Goal: Transaction & Acquisition: Purchase product/service

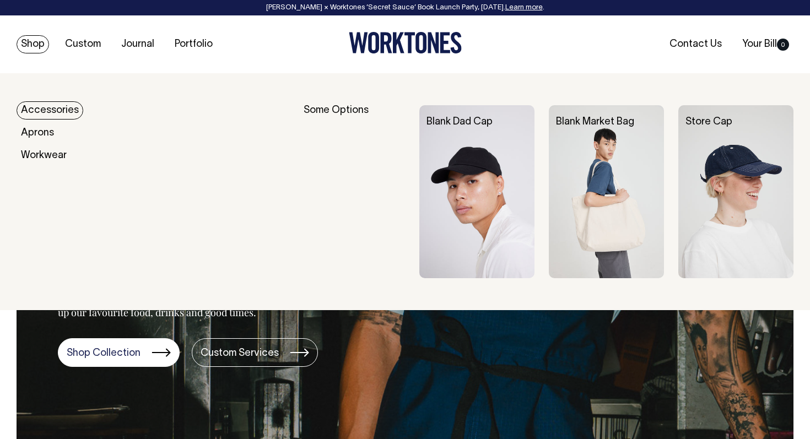
click at [37, 44] on link "Shop" at bounding box center [33, 44] width 33 height 18
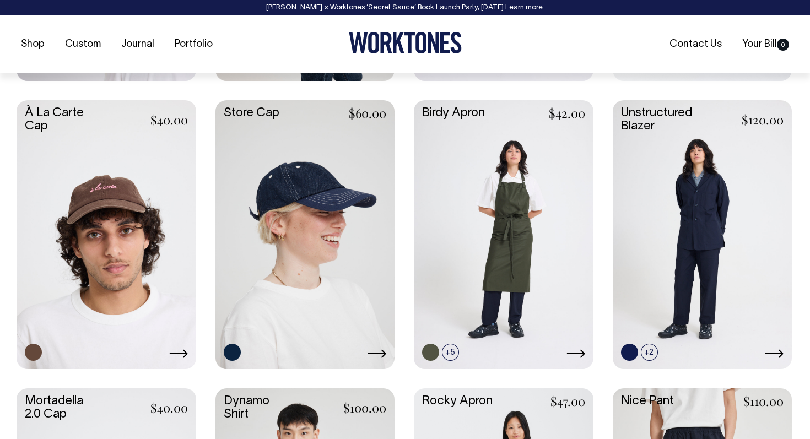
scroll to position [737, 0]
click at [92, 213] on link at bounding box center [107, 233] width 180 height 267
click at [287, 228] on link at bounding box center [306, 233] width 180 height 267
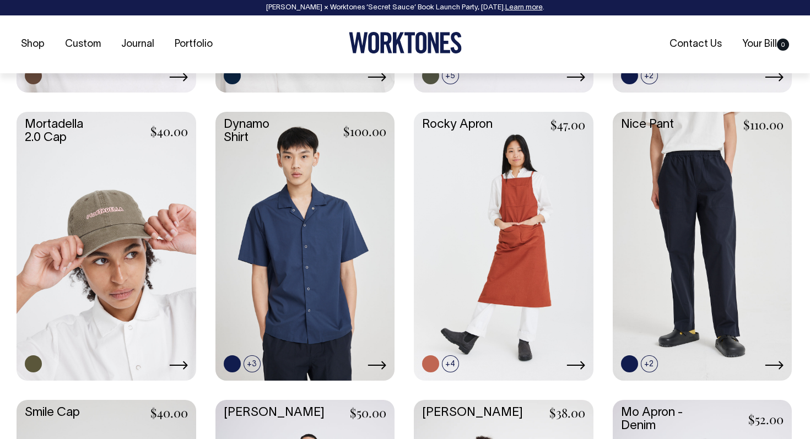
scroll to position [1014, 0]
click at [134, 218] on link at bounding box center [107, 244] width 180 height 267
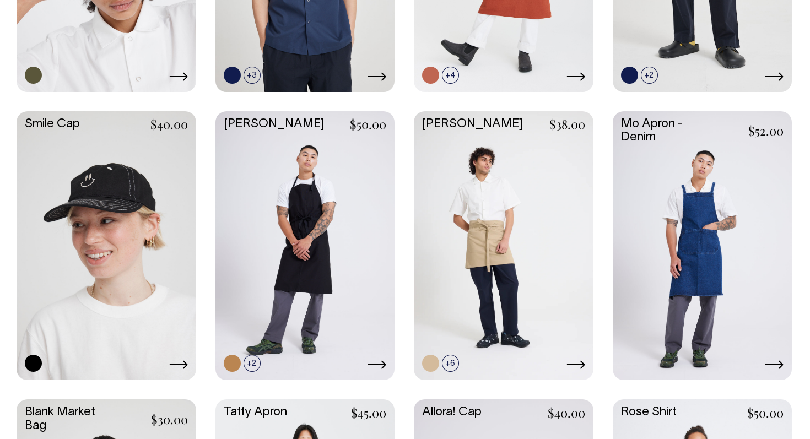
click at [134, 218] on link at bounding box center [107, 244] width 180 height 267
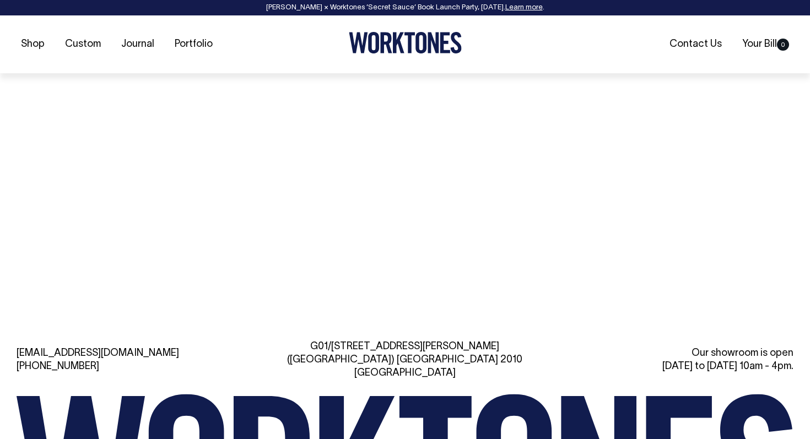
scroll to position [2216, 0]
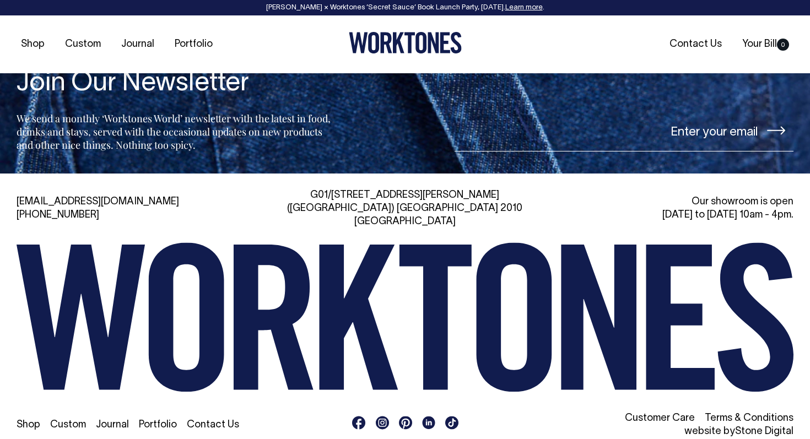
click at [149, 321] on icon at bounding box center [187, 317] width 76 height 149
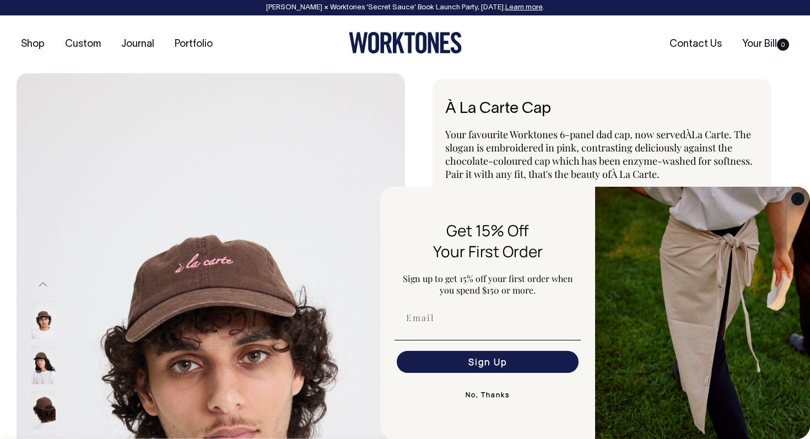
click at [798, 198] on circle "Close dialog" at bounding box center [798, 198] width 13 height 13
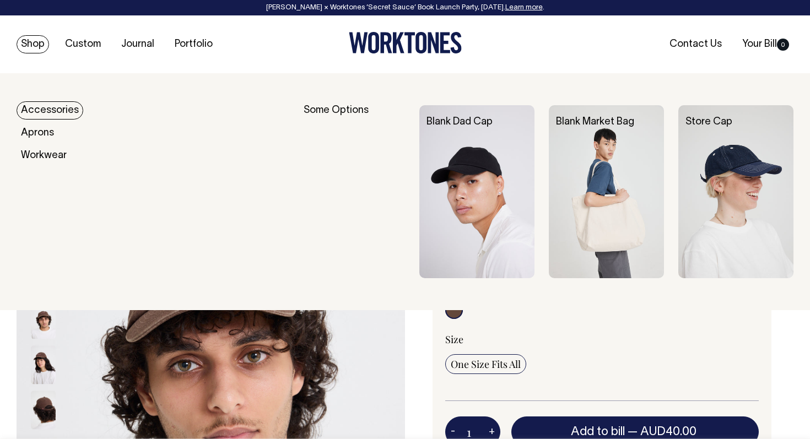
click at [41, 107] on link "Accessories" at bounding box center [50, 110] width 67 height 18
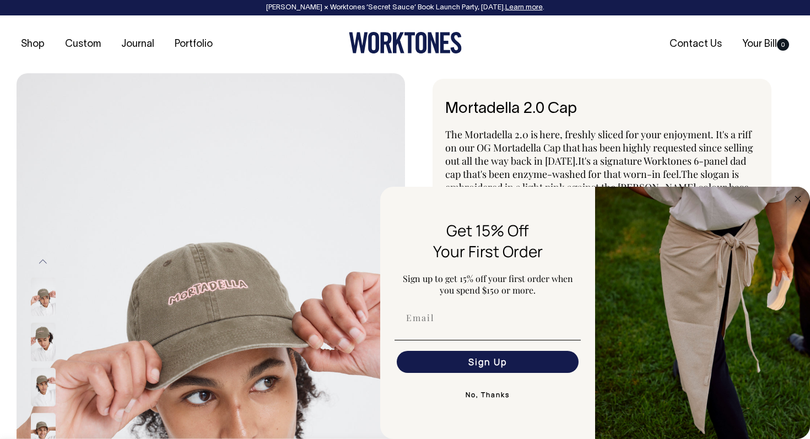
click at [443, 336] on div "FLYOUT Form" at bounding box center [487, 341] width 193 height 12
click at [447, 320] on input "Email" at bounding box center [488, 318] width 182 height 22
type input "lisapatulny@gmail.com"
click at [465, 363] on button "Sign Up" at bounding box center [488, 362] width 182 height 22
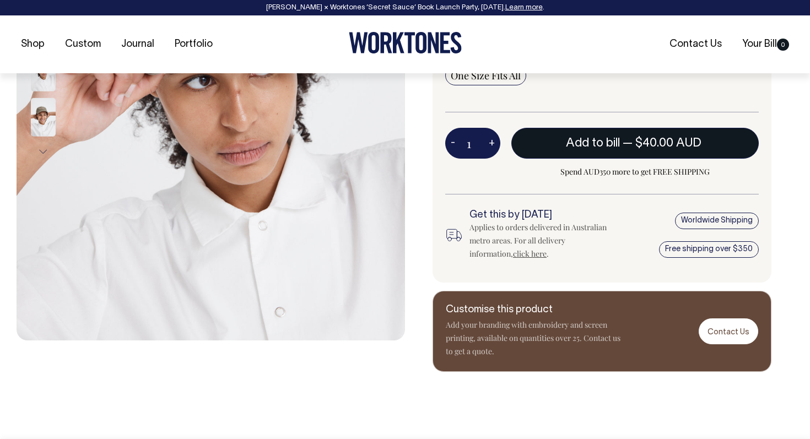
scroll to position [316, 0]
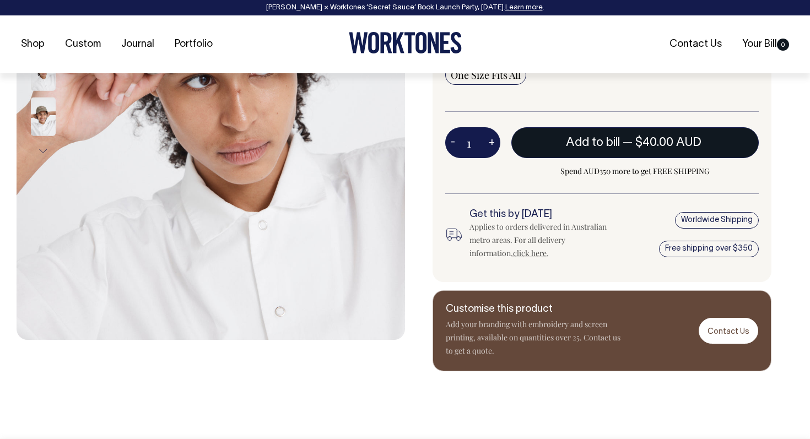
click at [637, 143] on span "$40.00 AUD" at bounding box center [669, 142] width 66 height 11
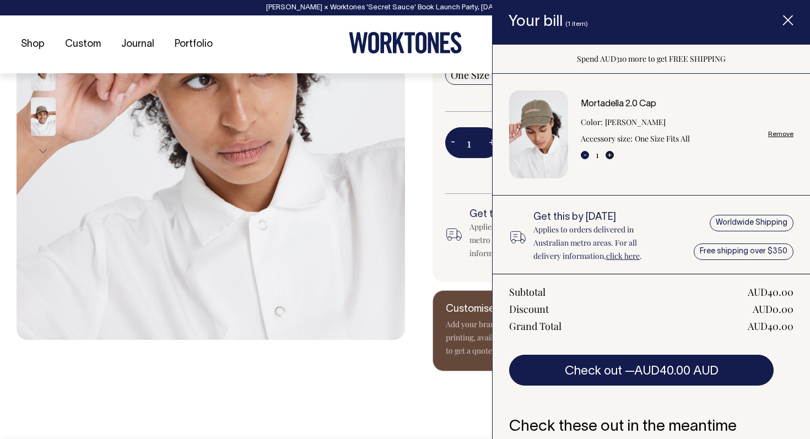
click at [608, 157] on button "+" at bounding box center [610, 155] width 8 height 8
type input "2"
click at [791, 19] on icon "Item added to your cart" at bounding box center [788, 20] width 11 height 11
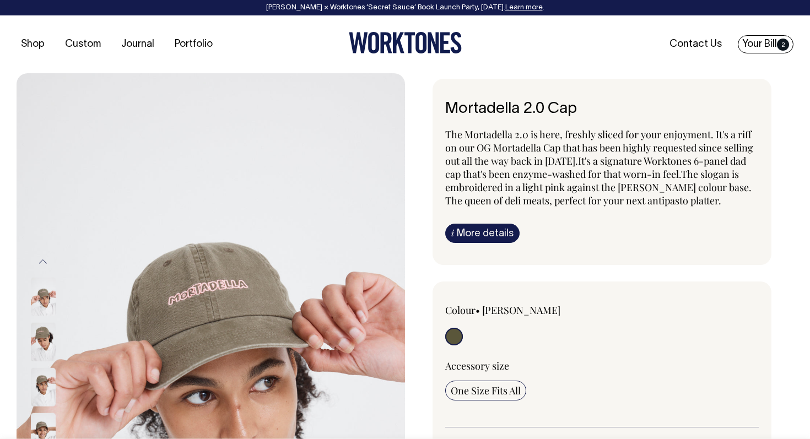
scroll to position [0, 0]
click at [773, 45] on link "Your Bill 2" at bounding box center [766, 44] width 56 height 18
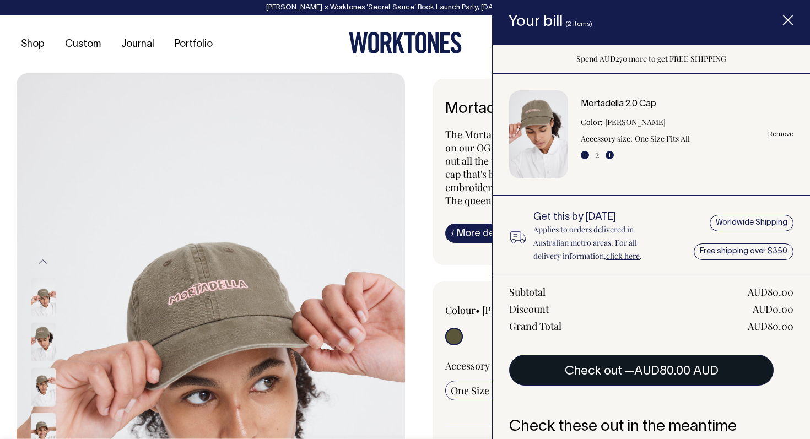
click at [654, 378] on button "Check out — AUD80.00 AUD" at bounding box center [641, 370] width 265 height 31
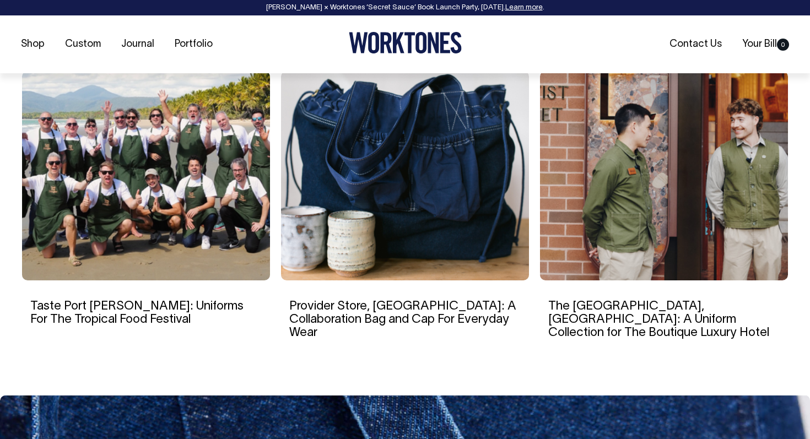
scroll to position [1916, 0]
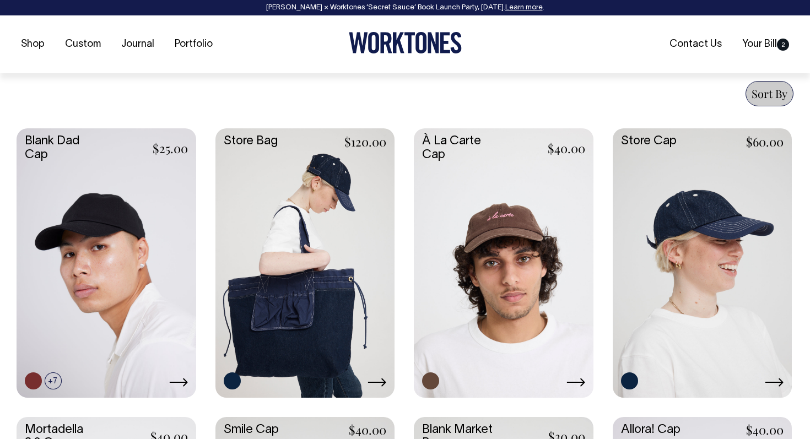
scroll to position [421, 0]
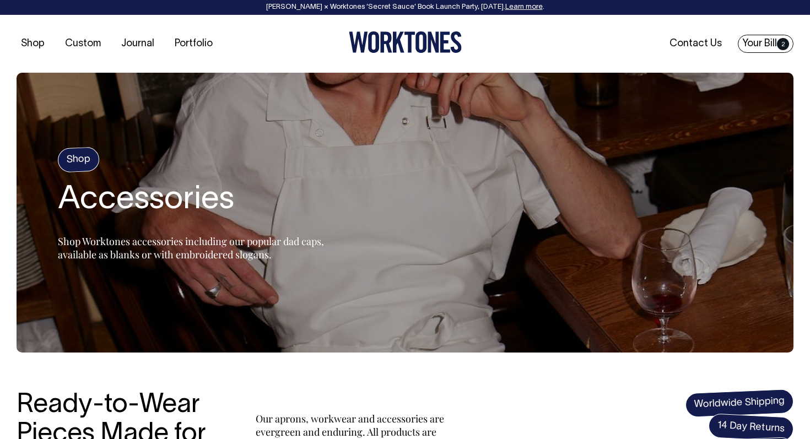
click at [769, 44] on link "Your Bill 2" at bounding box center [766, 44] width 56 height 18
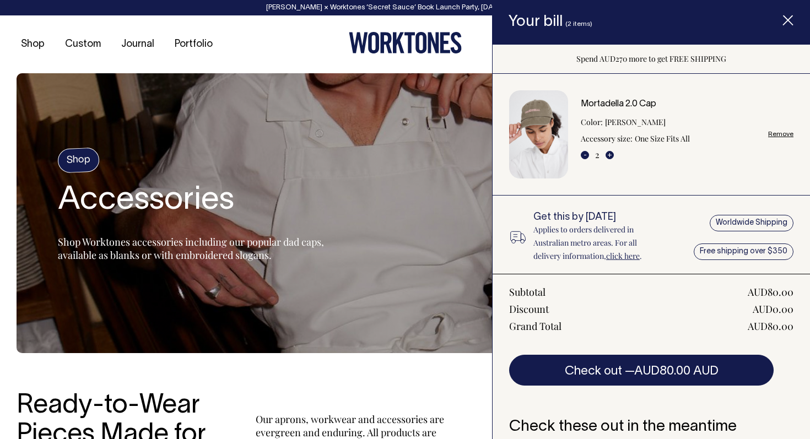
scroll to position [0, 0]
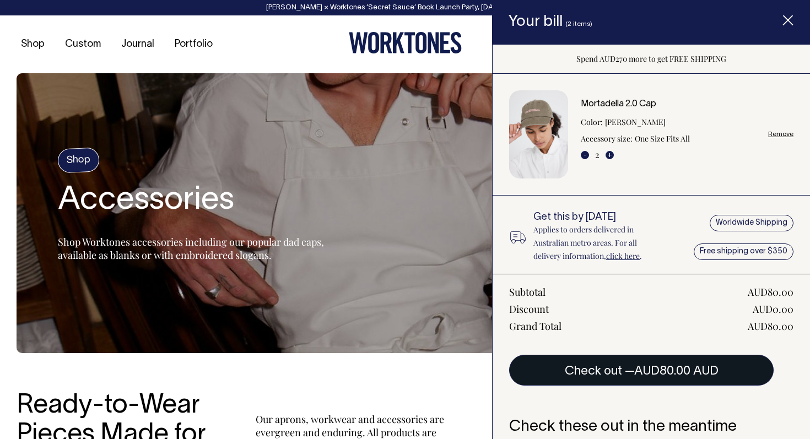
click at [629, 368] on button "Check out — AUD80.00 AUD" at bounding box center [641, 370] width 265 height 31
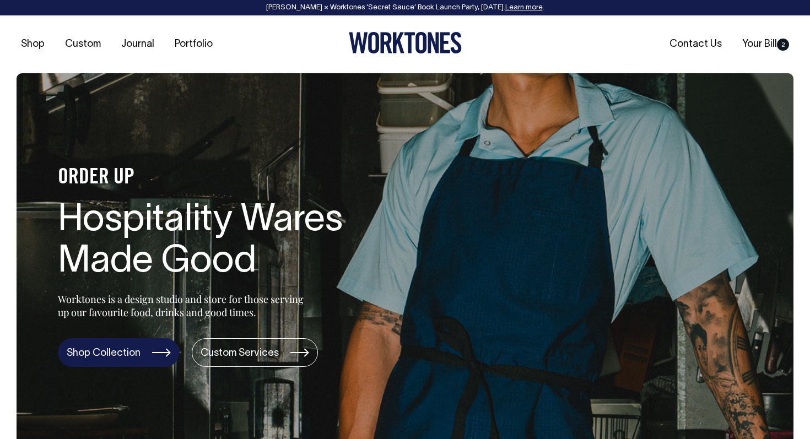
click at [153, 359] on link "Shop Collection" at bounding box center [119, 352] width 122 height 29
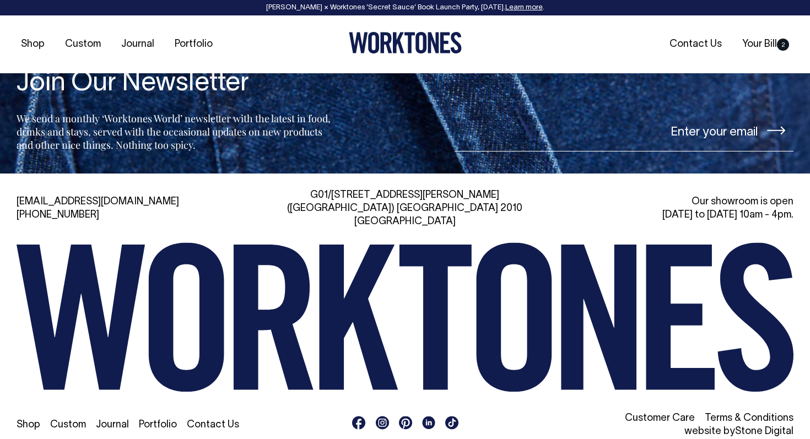
scroll to position [2367, 0]
